Goal: Information Seeking & Learning: Learn about a topic

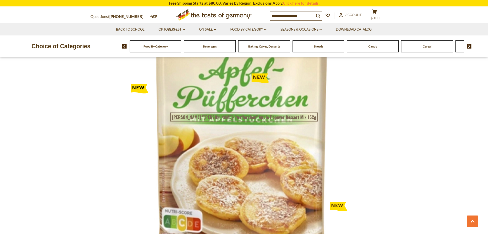
scroll to position [410, 0]
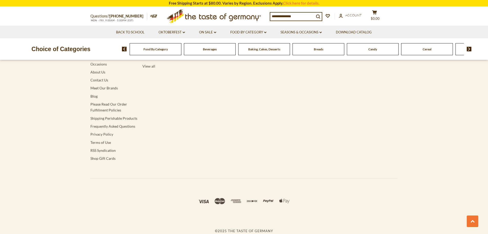
scroll to position [1359, 0]
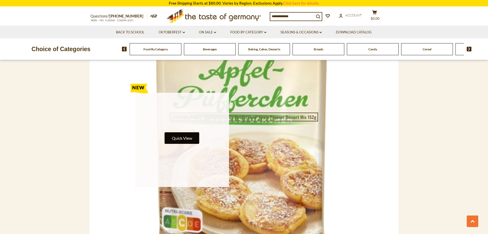
click at [190, 139] on button "Quick View" at bounding box center [182, 138] width 35 height 12
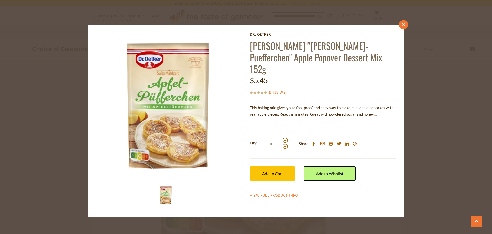
click at [403, 24] on icon "close" at bounding box center [404, 25] width 4 height 4
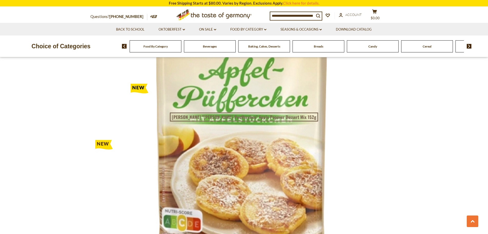
scroll to position [718, 0]
click at [468, 46] on img at bounding box center [469, 46] width 5 height 5
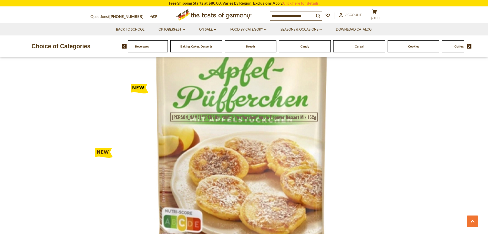
click at [468, 46] on img at bounding box center [469, 46] width 5 height 5
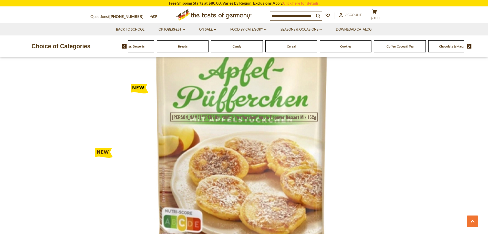
click at [468, 46] on img at bounding box center [469, 46] width 5 height 5
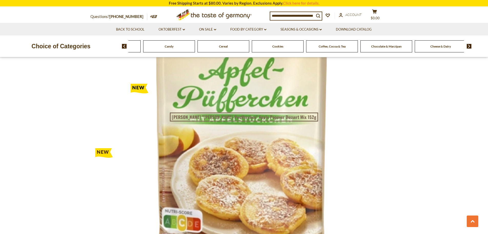
click at [468, 46] on img at bounding box center [469, 46] width 5 height 5
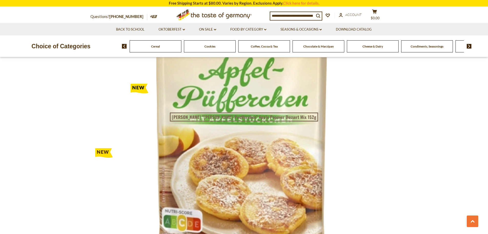
click at [468, 46] on img at bounding box center [469, 46] width 5 height 5
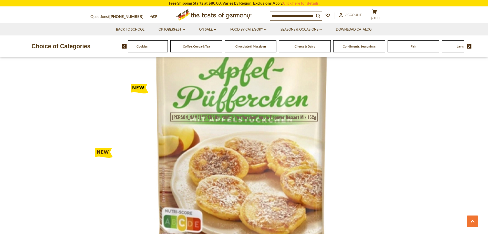
click at [468, 46] on img at bounding box center [469, 46] width 5 height 5
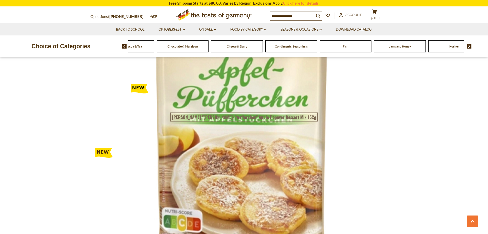
click at [468, 46] on img at bounding box center [469, 46] width 5 height 5
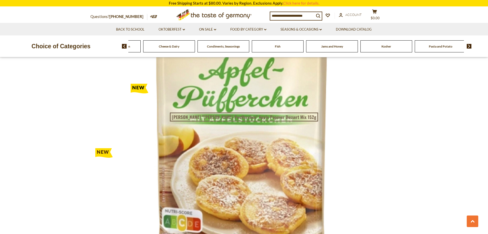
click at [468, 46] on img at bounding box center [469, 46] width 5 height 5
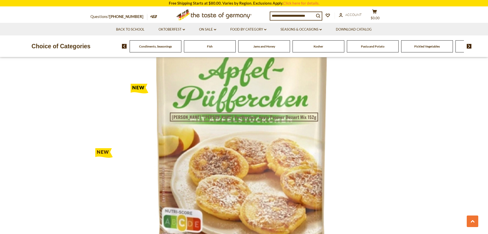
click at [468, 46] on img at bounding box center [469, 46] width 5 height 5
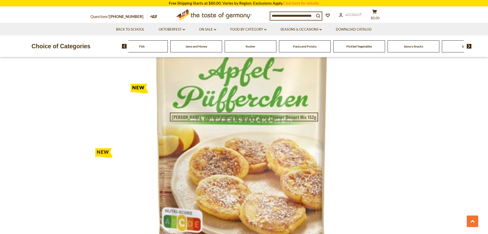
click at [468, 46] on img at bounding box center [469, 46] width 5 height 5
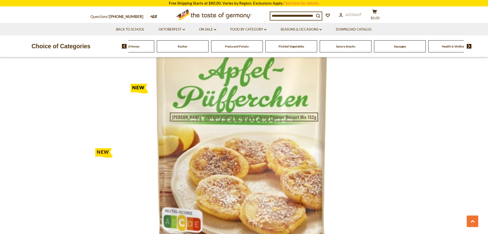
click at [468, 47] on img at bounding box center [469, 46] width 5 height 5
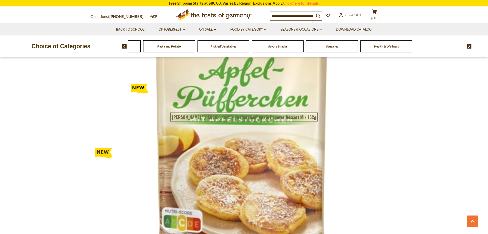
click at [468, 47] on img at bounding box center [469, 46] width 5 height 5
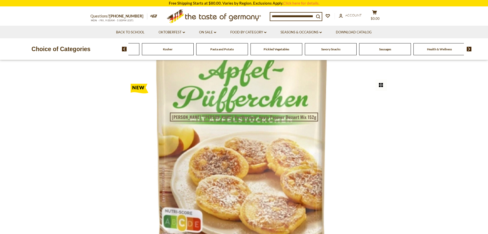
scroll to position [0, 0]
click at [395, 89] on button "list icon" at bounding box center [393, 88] width 12 height 12
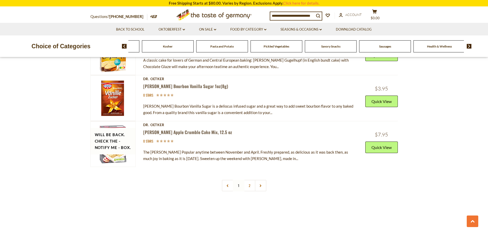
scroll to position [1590, 0]
click at [250, 187] on link "2" at bounding box center [250, 185] width 12 height 12
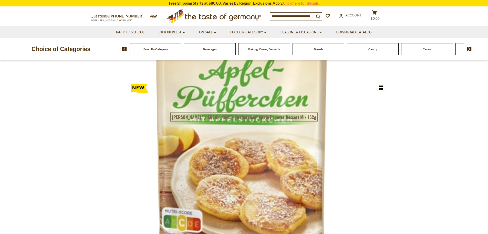
click at [393, 85] on button "list icon" at bounding box center [393, 88] width 12 height 12
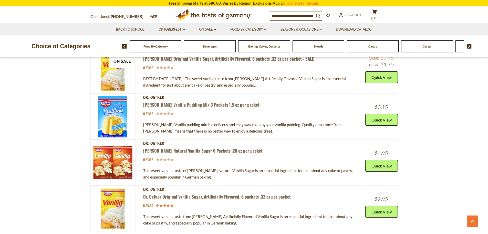
scroll to position [1615, 0]
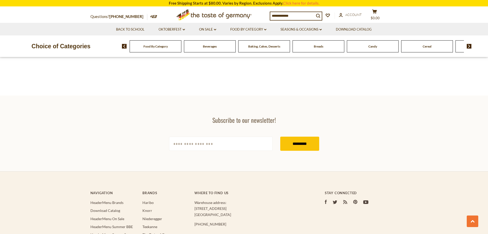
scroll to position [1698, 0]
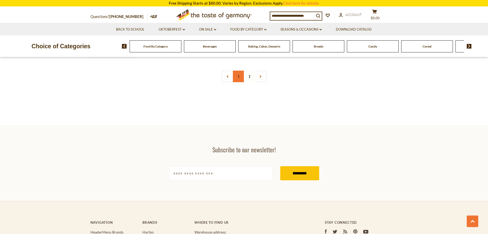
click at [239, 76] on link "1" at bounding box center [239, 77] width 12 height 12
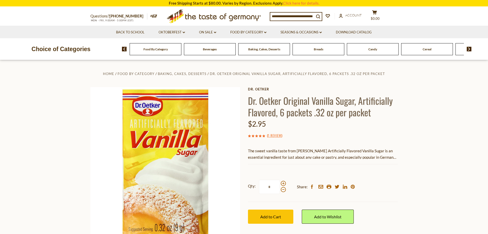
click at [279, 18] on input at bounding box center [292, 16] width 44 height 7
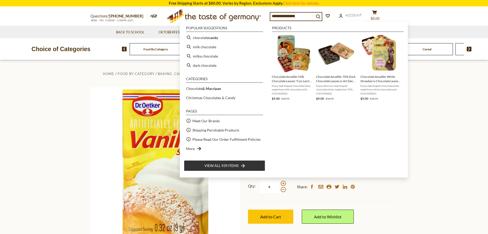
type input "**********"
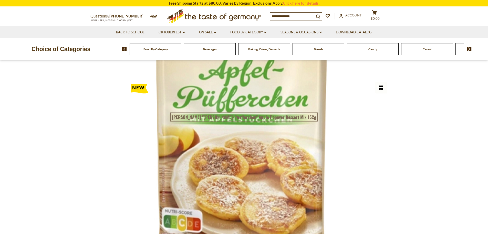
click at [286, 198] on link "[PERSON_NAME] Natural Vanilla Sugar 6 Packets .28 oz per packet" at bounding box center [283, 197] width 72 height 12
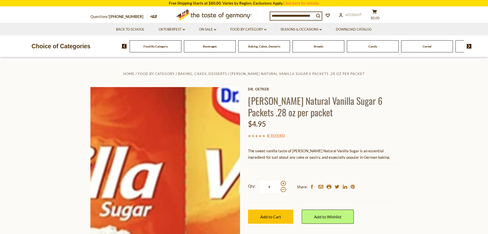
scroll to position [77, 0]
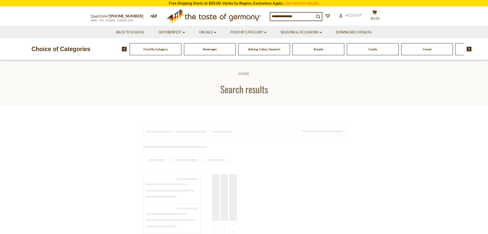
type input "**********"
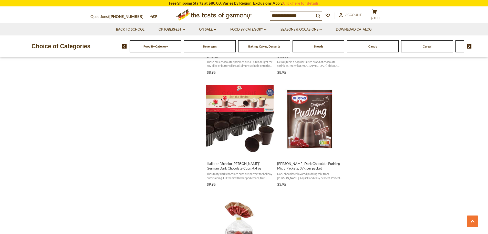
scroll to position [820, 0]
